Goal: Information Seeking & Learning: Learn about a topic

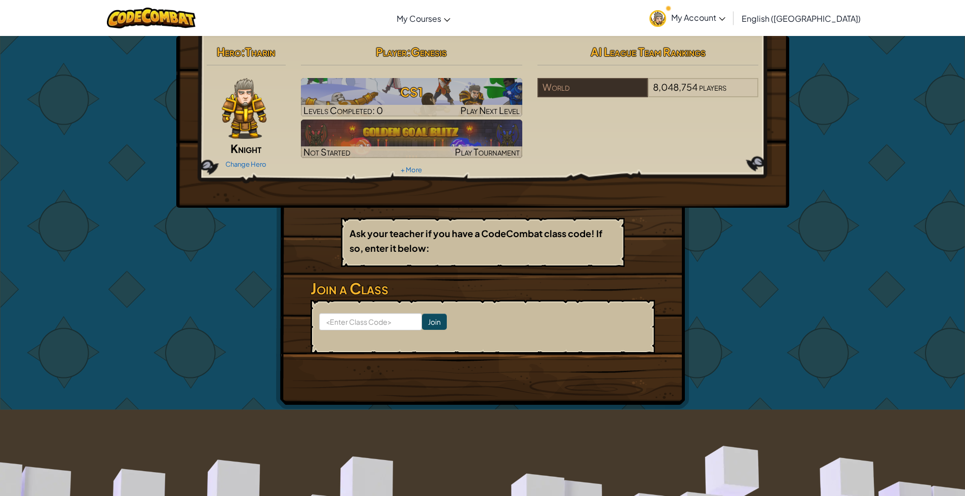
click at [726, 16] on span "My Account" at bounding box center [698, 17] width 54 height 11
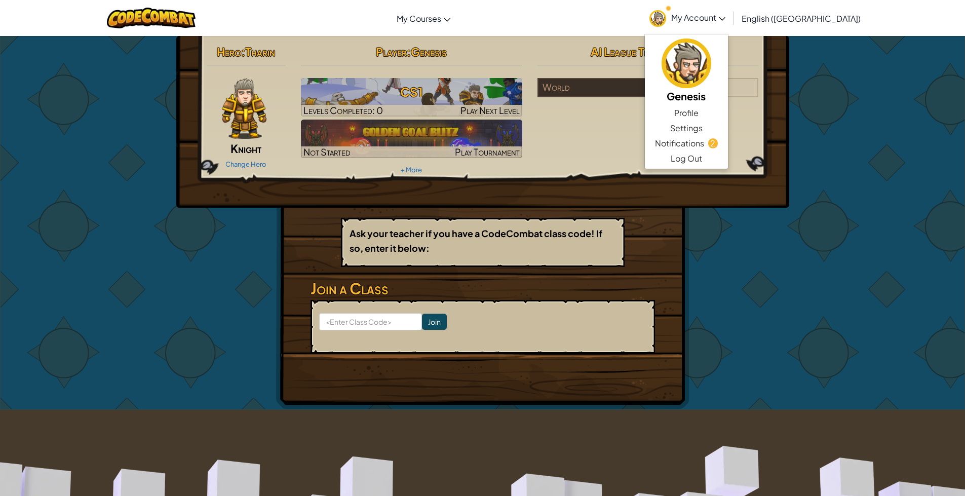
click at [726, 16] on span "My Account" at bounding box center [698, 17] width 54 height 11
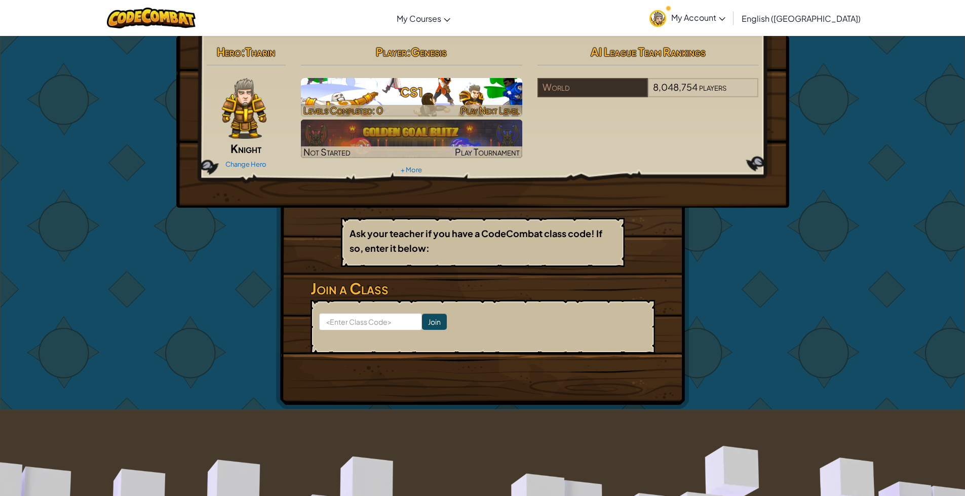
click at [451, 108] on div at bounding box center [411, 111] width 221 height 12
click at [512, 113] on span "Play Next Level" at bounding box center [490, 110] width 59 height 12
click at [495, 112] on span "Play Next Level" at bounding box center [490, 110] width 59 height 12
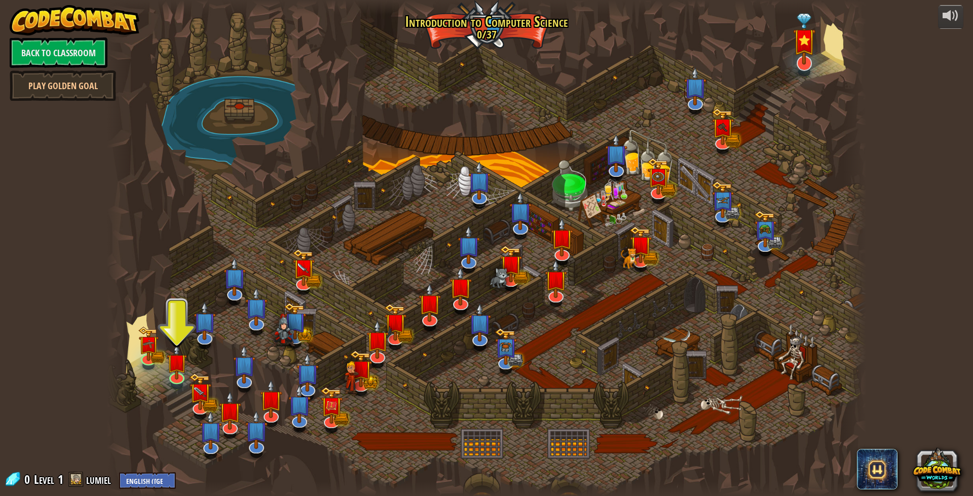
click at [803, 70] on div "Kithgard Gates Kithgard Gates Escape the Kithgard dungeons, and don't let the g…" at bounding box center [486, 248] width 759 height 496
click at [803, 64] on img at bounding box center [804, 39] width 22 height 52
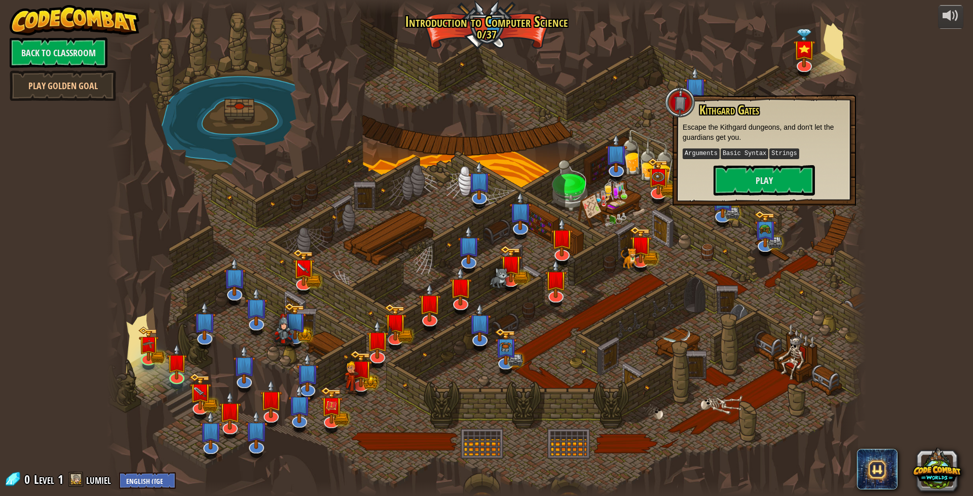
click at [636, 75] on div at bounding box center [486, 248] width 759 height 496
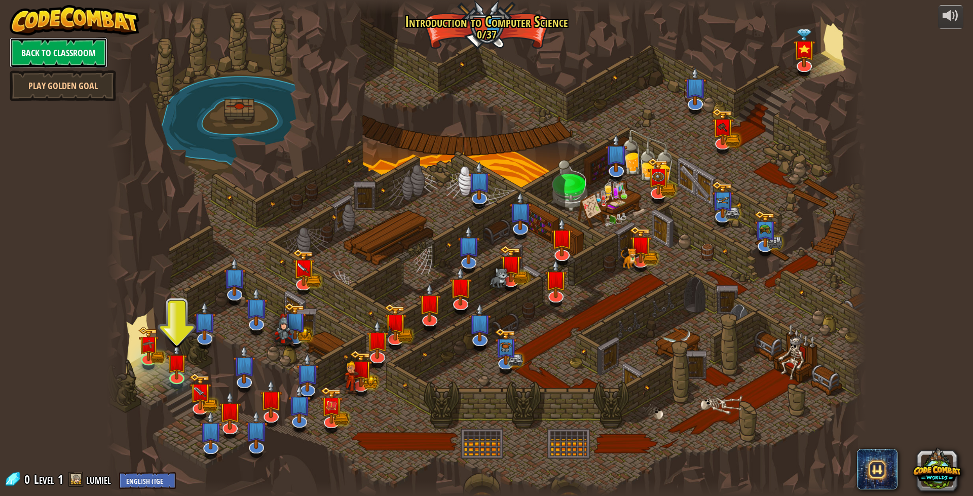
click at [75, 50] on link "Back to Classroom" at bounding box center [59, 52] width 98 height 30
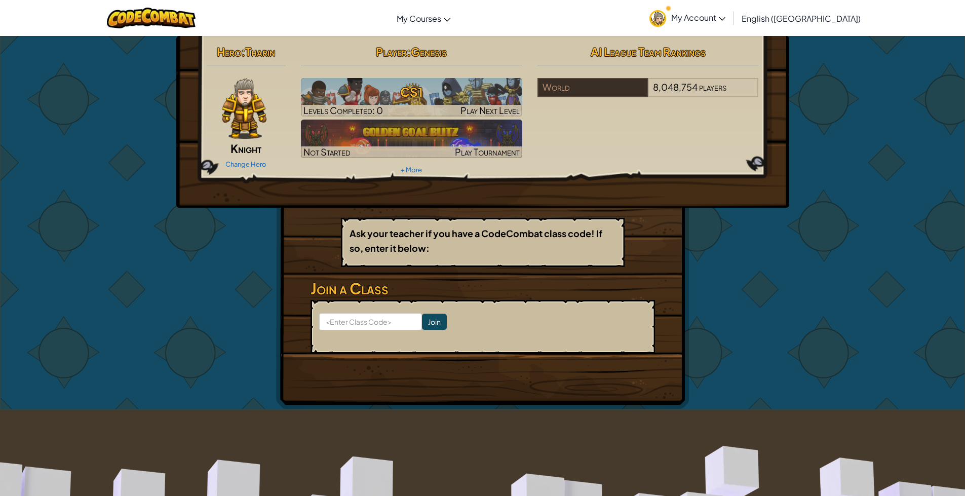
click at [246, 117] on img at bounding box center [244, 108] width 45 height 61
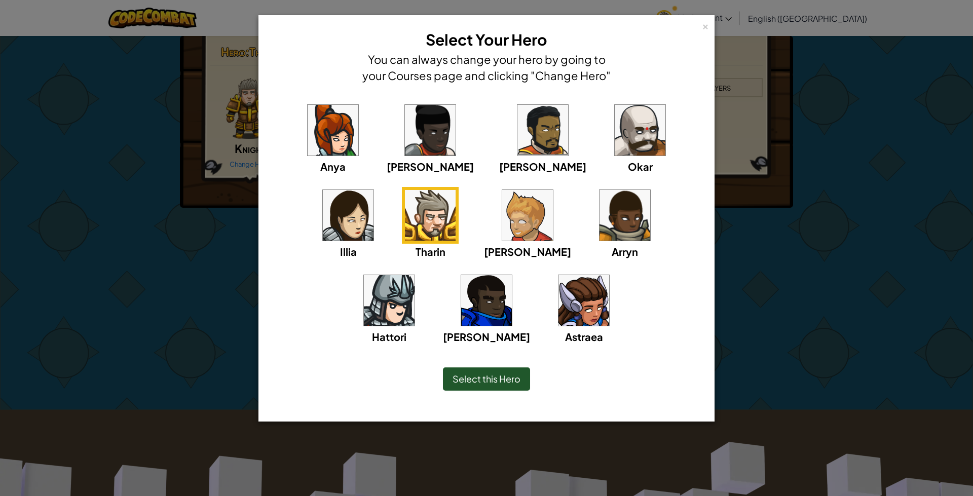
drag, startPoint x: 777, startPoint y: 271, endPoint x: 734, endPoint y: 280, distance: 43.5
click at [777, 271] on div "× Select Your Hero You can always change your hero by going to your Courses pag…" at bounding box center [486, 248] width 973 height 496
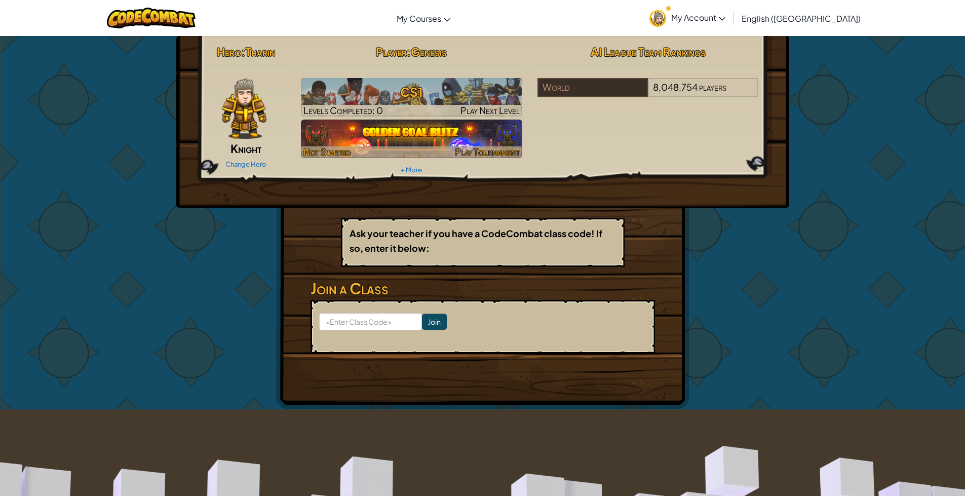
click at [482, 136] on img at bounding box center [411, 139] width 221 height 39
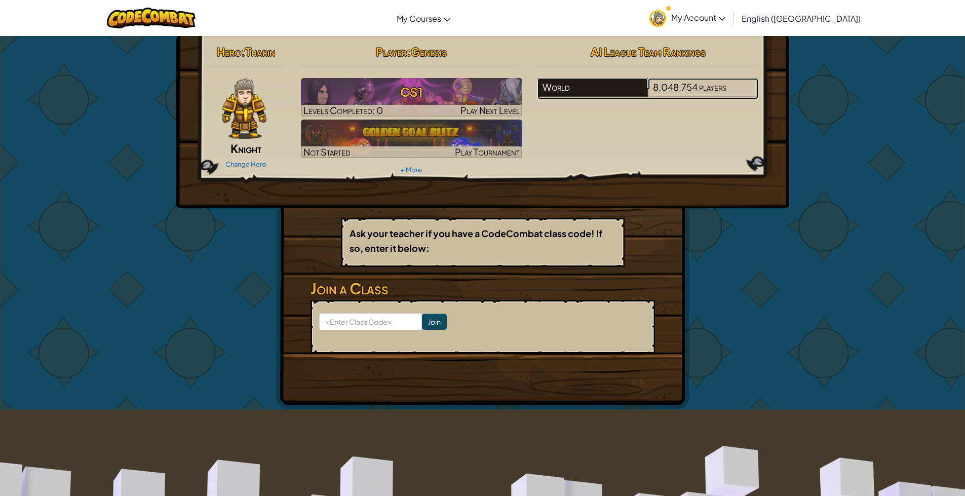
click at [598, 86] on div "World" at bounding box center [593, 87] width 110 height 19
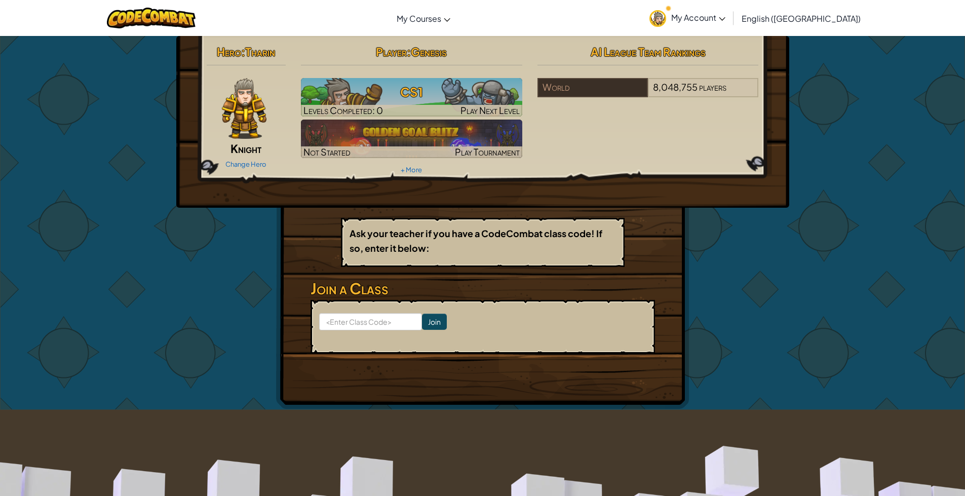
click at [234, 90] on img at bounding box center [244, 108] width 45 height 61
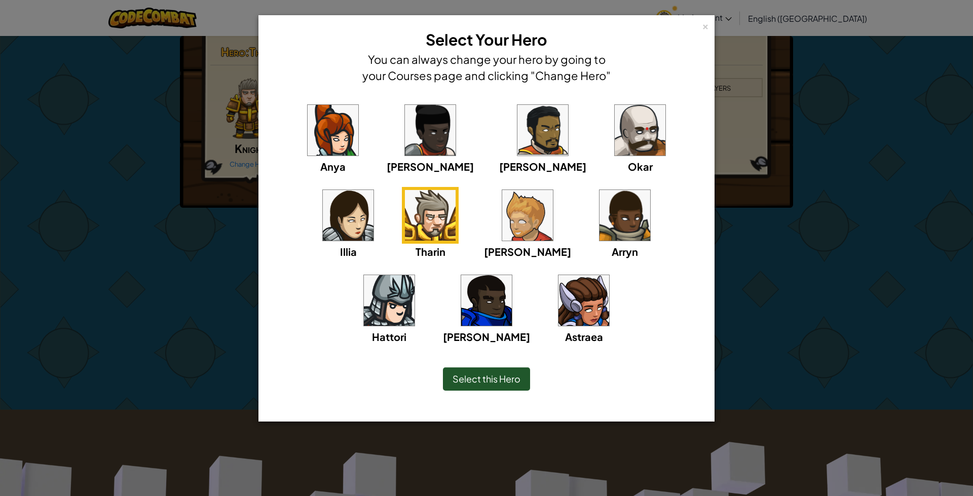
click at [926, 203] on div "× Select Your Hero You can always change your hero by going to your Courses pag…" at bounding box center [486, 248] width 973 height 496
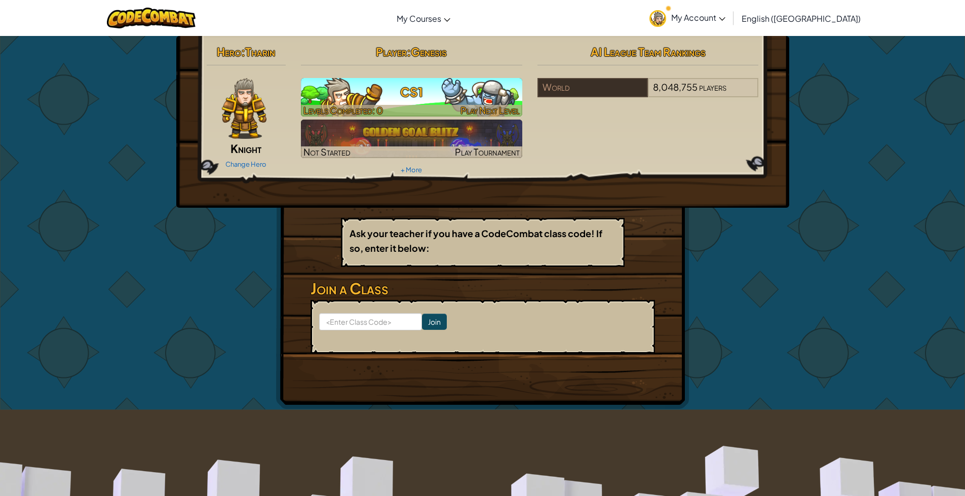
click at [486, 112] on span "Play Next Level" at bounding box center [490, 110] width 59 height 12
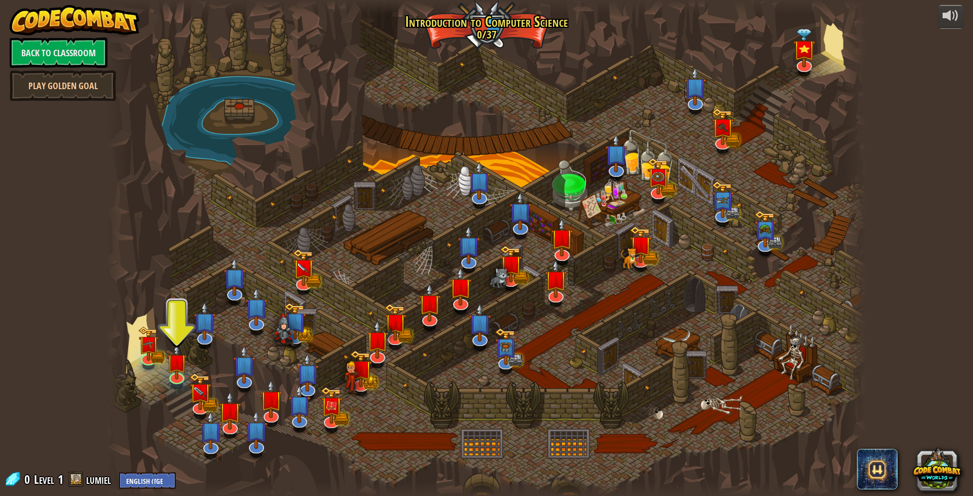
click at [110, 347] on div at bounding box center [118, 248] width 23 height 496
